Goal: Task Accomplishment & Management: Manage account settings

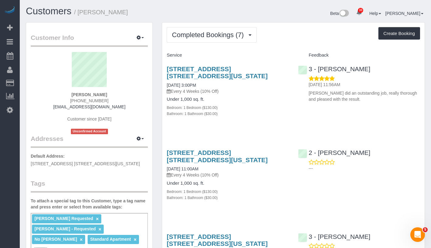
scroll to position [12, 0]
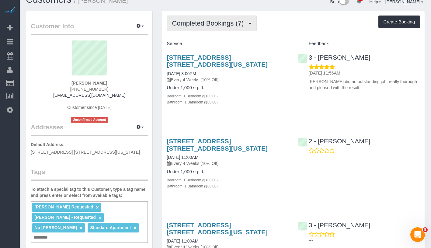
click at [195, 22] on span "Completed Bookings (7)" at bounding box center [209, 23] width 75 height 8
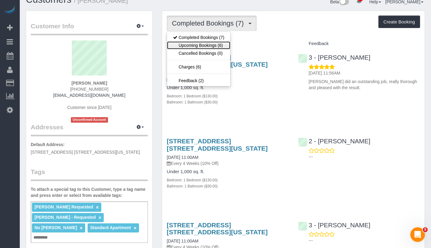
click at [198, 43] on link "Upcoming Bookings (6)" at bounding box center [198, 45] width 63 height 8
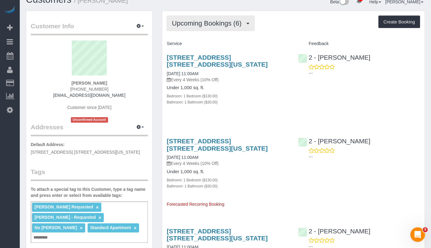
click at [212, 21] on span "Upcoming Bookings (6)" at bounding box center [208, 23] width 73 height 8
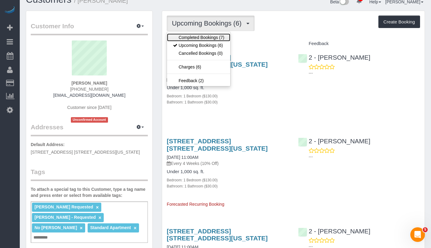
click at [206, 36] on link "Completed Bookings (7)" at bounding box center [198, 37] width 63 height 8
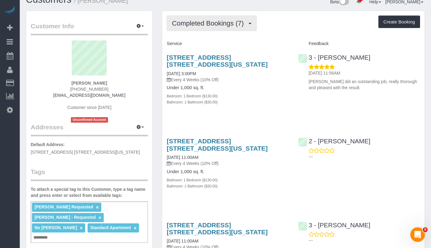
click at [218, 24] on span "Completed Bookings (7)" at bounding box center [209, 23] width 75 height 8
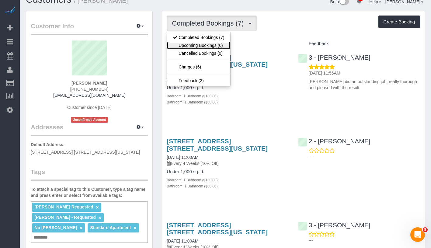
click at [208, 44] on link "Upcoming Bookings (6)" at bounding box center [198, 45] width 63 height 8
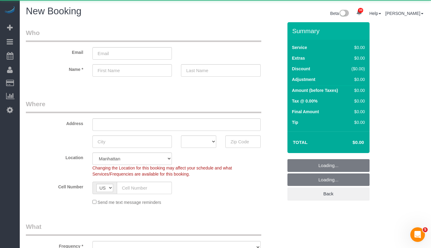
select select "object:1115"
select select "number:89"
select select "number:90"
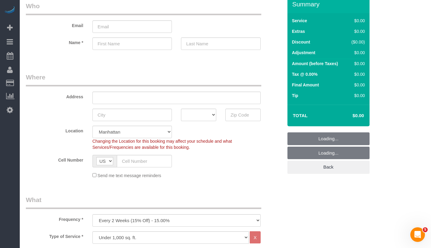
scroll to position [60, 0]
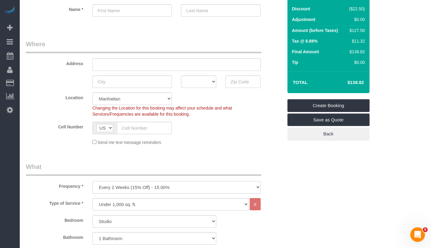
click at [199, 187] on select "One Time Weekly (20% Off) - 20.00% Every 2 Weeks (15% Off) - 15.00% Every 4 Wee…" at bounding box center [176, 187] width 168 height 12
click at [92, 181] on select "One Time Weekly (20% Off) - 20.00% Every 2 Weeks (15% Off) - 15.00% Every 4 Wee…" at bounding box center [176, 187] width 168 height 12
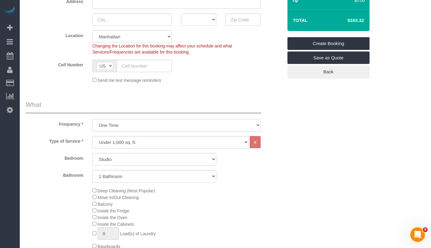
scroll to position [120, 0]
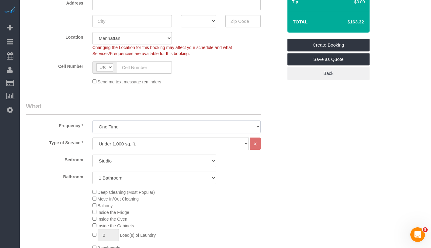
click at [164, 129] on select "One Time Weekly (20% Off) - 20.00% Every 2 Weeks (15% Off) - 15.00% Every 4 Wee…" at bounding box center [176, 126] width 168 height 12
click at [92, 120] on select "One Time Weekly (20% Off) - 20.00% Every 2 Weeks (15% Off) - 15.00% Every 4 Wee…" at bounding box center [176, 126] width 168 height 12
click at [160, 128] on select "One Time Weekly (20% Off) - 20.00% Every 2 Weeks (15% Off) - 15.00% Every 4 Wee…" at bounding box center [176, 126] width 168 height 12
select select "object:1604"
click at [92, 120] on select "One Time Weekly (20% Off) - 20.00% Every 2 Weeks (15% Off) - 15.00% Every 4 Wee…" at bounding box center [176, 126] width 168 height 12
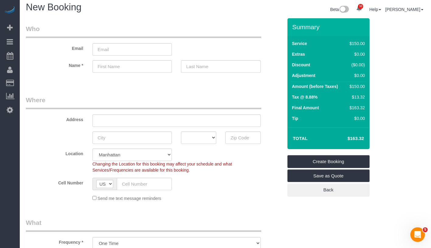
scroll to position [0, 0]
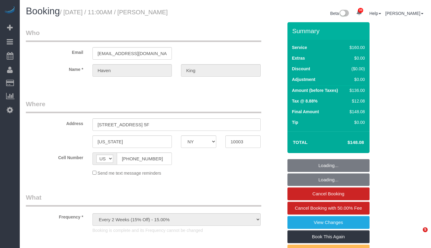
select select "NY"
select select "string:stripe-pm_1RUCwW4VGloSiKo73LZshwpy"
select select "number:59"
select select "number:73"
select select "number:15"
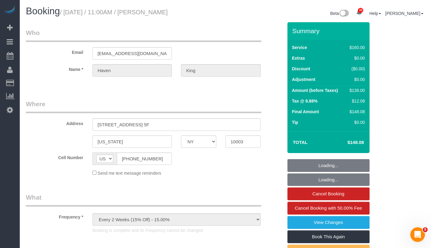
select select "number:6"
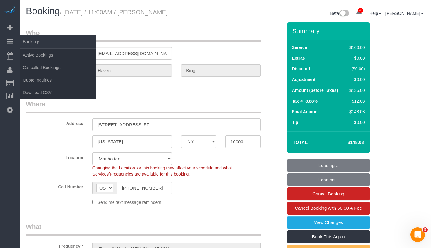
select select "object:1051"
select select "spot1"
click at [42, 55] on link "Active Bookings" at bounding box center [58, 55] width 76 height 12
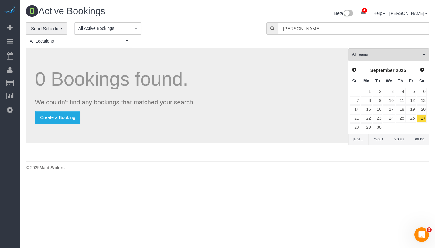
click at [342, 21] on div "Beta 33 Your Notifications You have 0 alerts × You have 3 to charge for 10/02/2…" at bounding box center [331, 14] width 206 height 16
click at [338, 28] on input "Olivia Evans" at bounding box center [353, 28] width 151 height 12
paste input "Haven King"
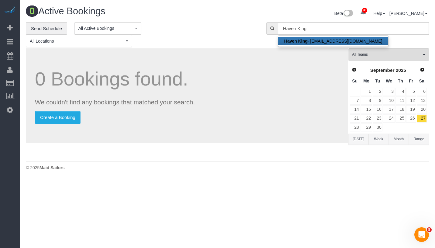
click at [342, 40] on link "Haven King - havkingg@gmail.com" at bounding box center [333, 41] width 110 height 8
type input "havkingg@gmail.com"
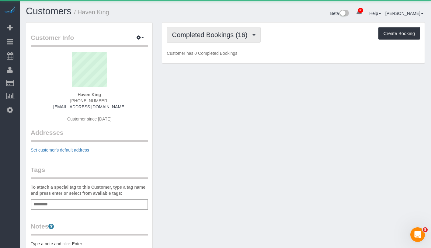
click at [196, 35] on span "Completed Bookings (16)" at bounding box center [211, 35] width 78 height 8
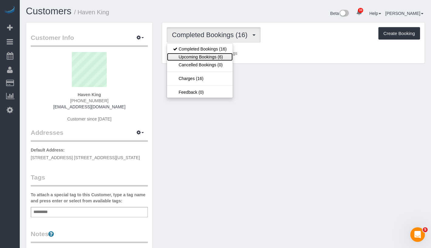
click at [196, 56] on link "Upcoming Bookings (6)" at bounding box center [200, 57] width 66 height 8
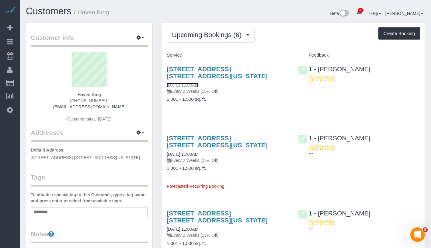
click at [182, 83] on link "10/03/2025 11:00AM" at bounding box center [182, 85] width 32 height 5
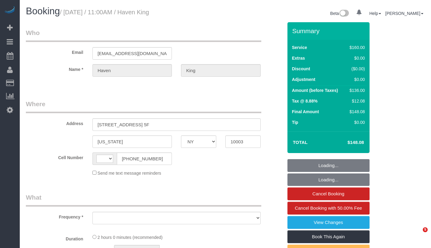
select select "NY"
select select "object:563"
select select "number:59"
select select "number:73"
select select "number:15"
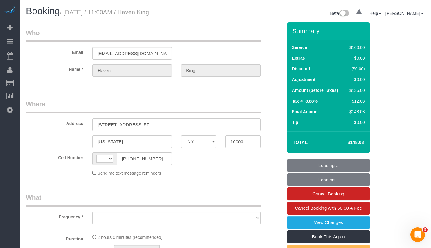
select select "number:6"
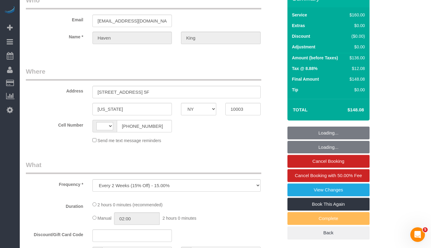
select select "string:US"
select select "string:stripe-pm_1RUCwW4VGloSiKo73LZshwpy"
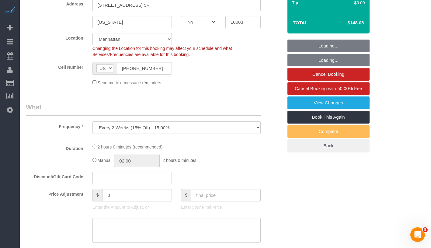
select select "spot1"
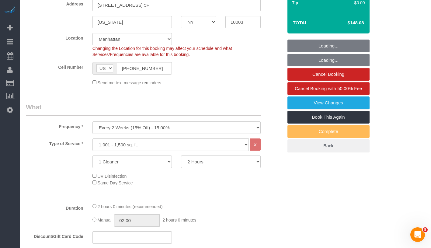
select select "object:1430"
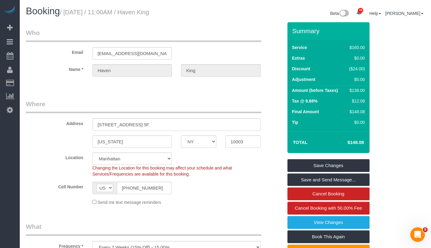
drag, startPoint x: 156, startPoint y: 13, endPoint x: 188, endPoint y: 12, distance: 31.6
click at [188, 12] on h1 "Booking / October 03, 2025 / 11:00AM / Haven King" at bounding box center [123, 11] width 195 height 10
copy small "Haven King"
drag, startPoint x: 71, startPoint y: 13, endPoint x: 198, endPoint y: 15, distance: 127.0
click at [198, 15] on h1 "Booking / October 03, 2025 / 11:00AM / Haven King" at bounding box center [123, 11] width 195 height 10
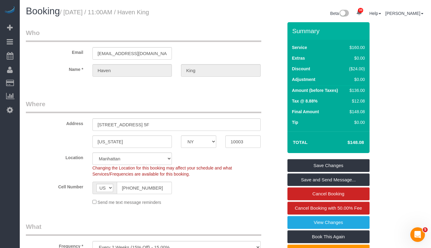
copy small "October 03, 2025 / 11:00AM / Haven King"
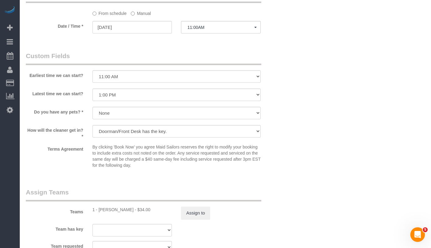
scroll to position [652, 0]
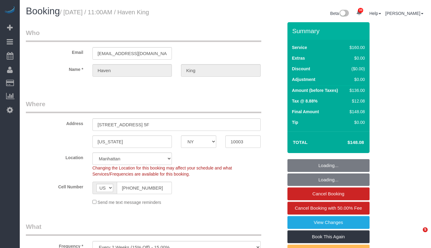
select select "NY"
select select "number:59"
select select "number:73"
select select "number:15"
select select "number:6"
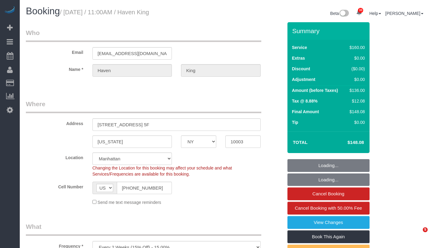
select select "object:961"
select select "string:stripe-pm_1RUCwW4VGloSiKo73LZshwpy"
select select "spot1"
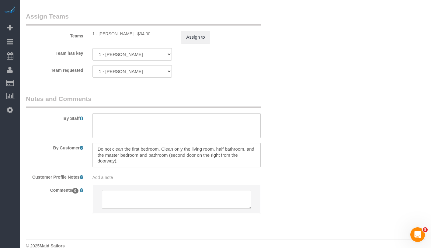
scroll to position [680, 0]
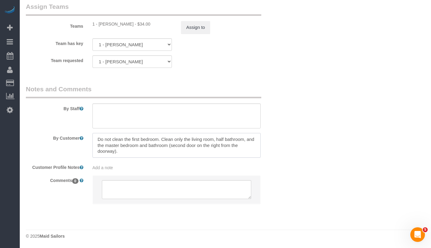
drag, startPoint x: 93, startPoint y: 138, endPoint x: 129, endPoint y: 153, distance: 38.1
click at [129, 153] on textarea at bounding box center [176, 145] width 168 height 25
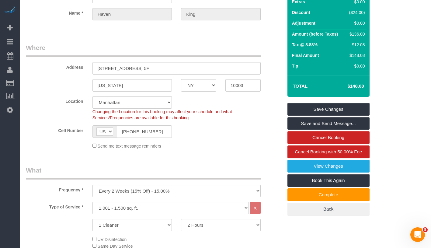
scroll to position [0, 0]
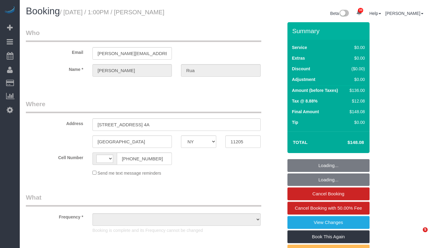
select select "NY"
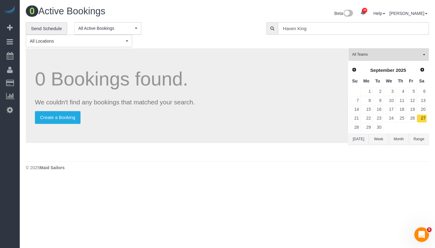
click at [345, 31] on input "Haven King" at bounding box center [353, 28] width 151 height 12
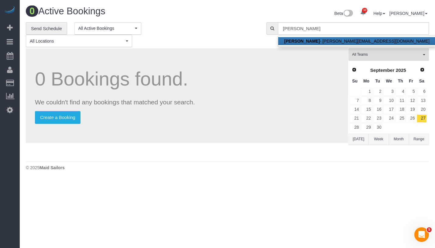
click at [338, 41] on link "Daniel Rua - david.riley50@gmail.com" at bounding box center [356, 41] width 157 height 8
type input "david.riley50@gmail.com"
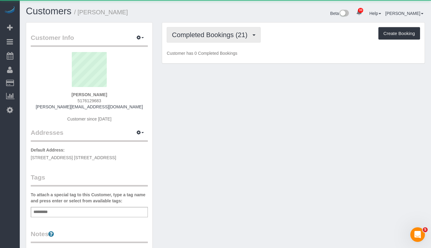
click at [215, 38] on span "Completed Bookings (21)" at bounding box center [211, 35] width 78 height 8
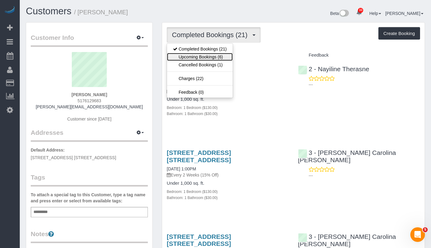
click at [206, 54] on link "Upcoming Bookings (6)" at bounding box center [200, 57] width 66 height 8
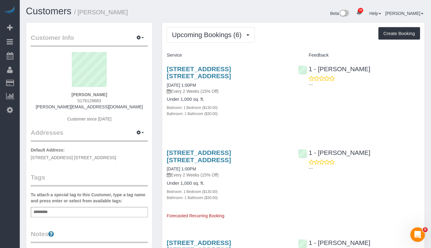
drag, startPoint x: 69, startPoint y: 94, endPoint x: 104, endPoint y: 94, distance: 34.3
click at [104, 94] on div "Daniel Rua 5176129683 david.riley50@gmail.com Customer since 2024" at bounding box center [89, 90] width 117 height 76
copy strong "Daniel Rua"
drag, startPoint x: 164, startPoint y: 82, endPoint x: 215, endPoint y: 88, distance: 50.8
click at [215, 88] on div "130 Adelphi Street, Apt. 4a, Brooklyn, NY 11205 10/03/2025 1:00PM Every 2 Weeks…" at bounding box center [227, 94] width 131 height 68
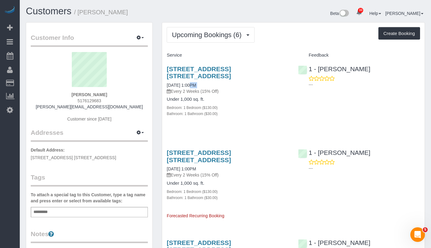
copy div "10/03/2025 1:00PM"
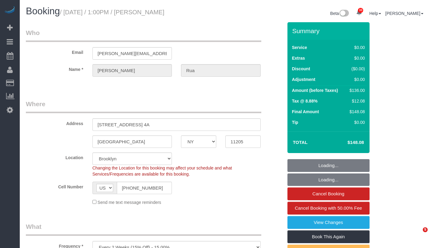
select select "NY"
select select "number:60"
select select "number:75"
select select "number:15"
select select "number:5"
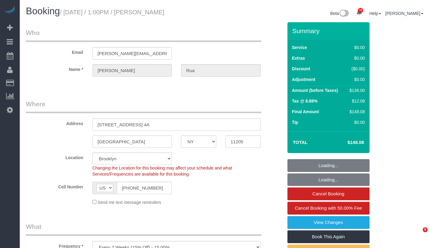
select select "1"
select select "spot1"
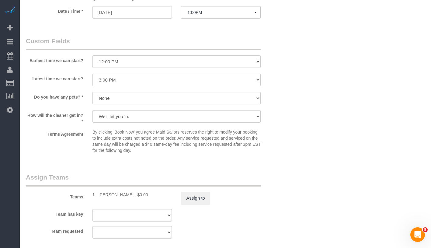
scroll to position [811, 0]
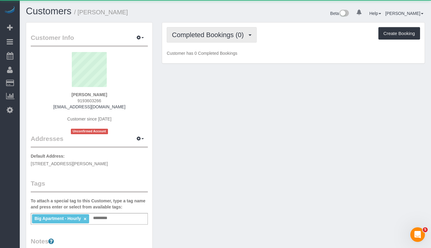
click at [201, 35] on span "Completed Bookings (0)" at bounding box center [209, 35] width 75 height 8
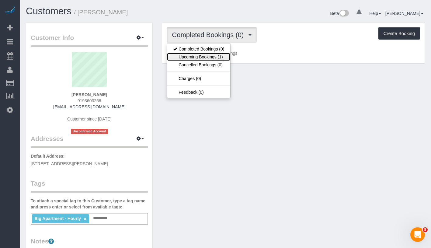
click at [198, 56] on link "Upcoming Bookings (1)" at bounding box center [198, 57] width 63 height 8
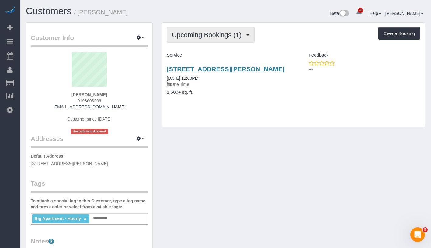
click at [202, 34] on span "Upcoming Bookings (1)" at bounding box center [208, 35] width 73 height 8
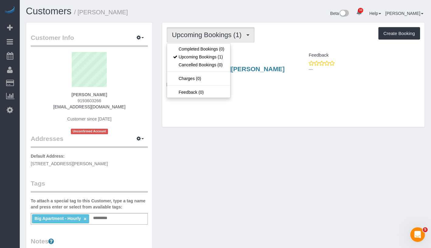
click at [304, 34] on div "Upcoming Bookings (1) Completed Bookings (0) Upcoming Bookings (1) Cancelled Bo…" at bounding box center [292, 34] width 253 height 15
